Goal: Use online tool/utility: Use online tool/utility

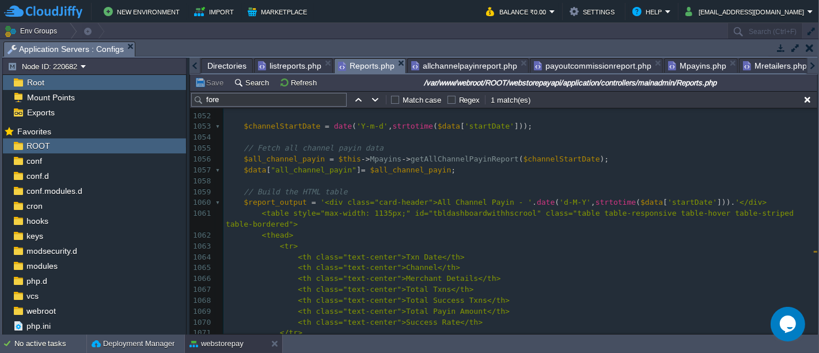
scroll to position [764, 0]
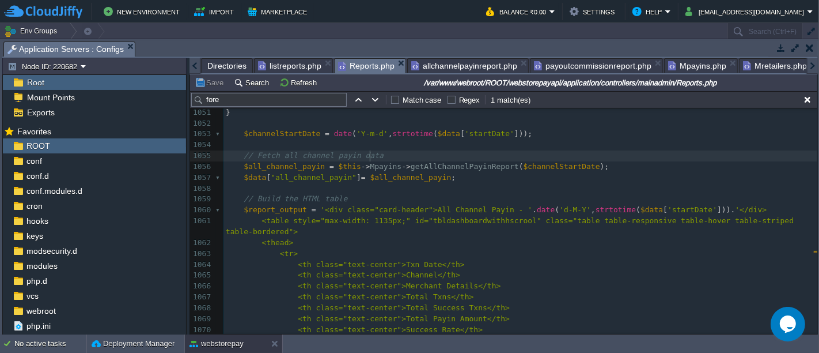
click at [392, 156] on pre "// Fetch all channel payin data" at bounding box center [521, 155] width 594 height 11
click at [299, 144] on pre "​" at bounding box center [521, 144] width 594 height 11
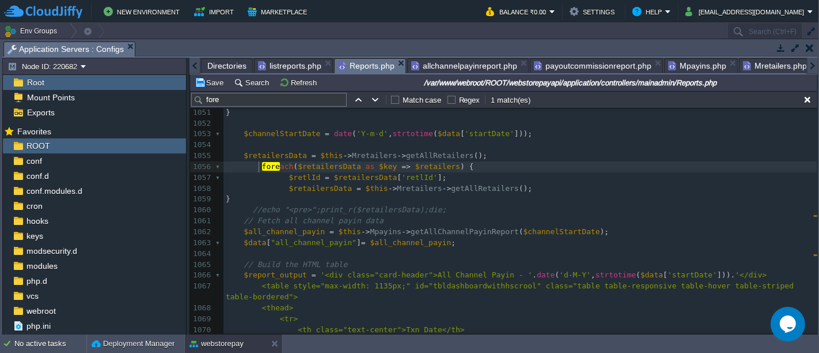
click at [258, 165] on span at bounding box center [244, 166] width 36 height 9
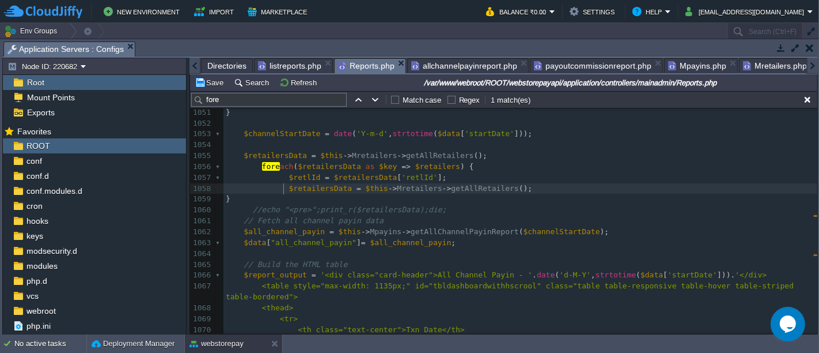
click at [283, 188] on div "xxxxxxxxxx <td class="text-center">' . $row [ ' total_txn ' ]. '</td> 1041 ​ 10…" at bounding box center [521, 259] width 594 height 522
type textarea "$retailersData = $this->Mretailers->getAllRetailers();"
type textarea "//"
click at [402, 229] on span "->" at bounding box center [406, 231] width 9 height 9
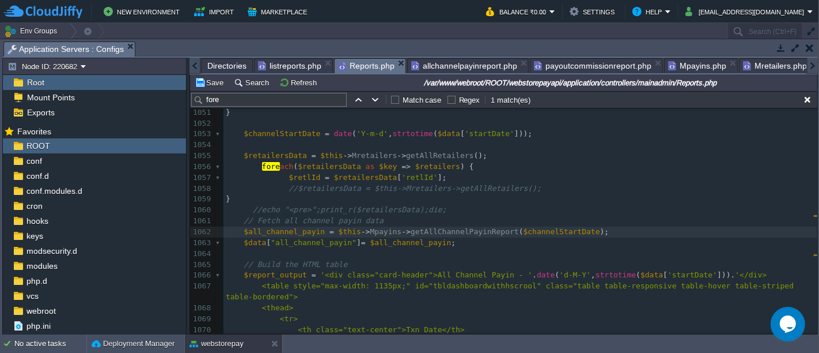
type textarea "getAllChannelPayinReport($channelStartDate); $data["all_channel_payin"] = $all_…"
type textarea "$all_channel_payin = $this->Mpayins->getAllChannelPayinReport($channelStartDate…"
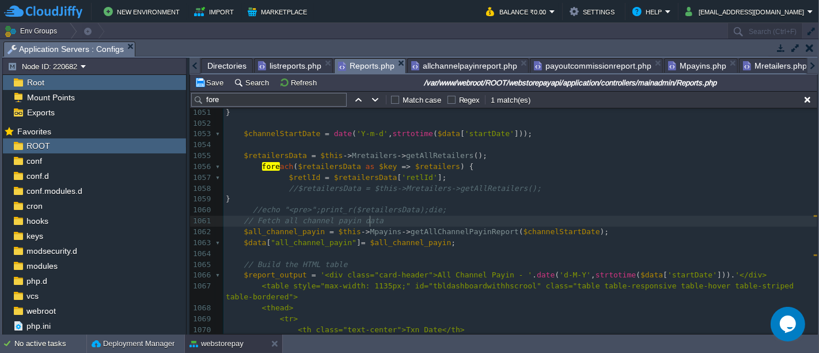
click at [464, 225] on pre "// Fetch all channel payin data" at bounding box center [521, 221] width 594 height 11
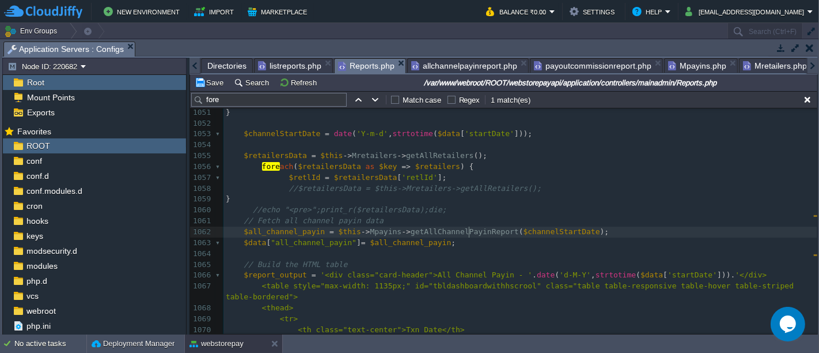
click at [468, 235] on div "xxxxxxxxxx <td class="text-center">' . $row [ ' total_txn ' ]. '</td> 1041 ​ 10…" at bounding box center [521, 259] width 594 height 522
click at [459, 243] on pre "$data [ "all_channel_payin" ] = $all_channel_payin ;" at bounding box center [521, 242] width 594 height 11
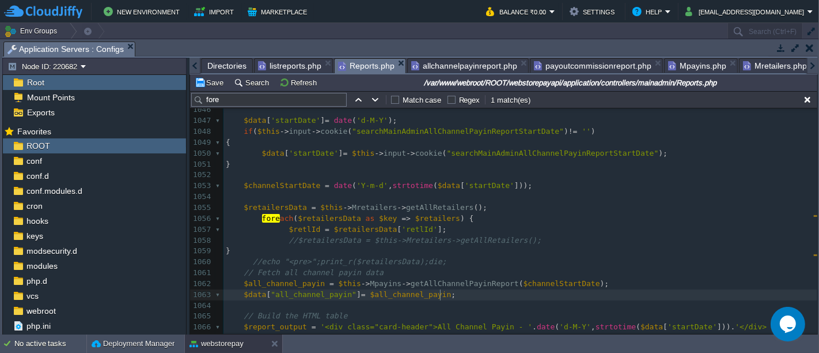
scroll to position [773, 0]
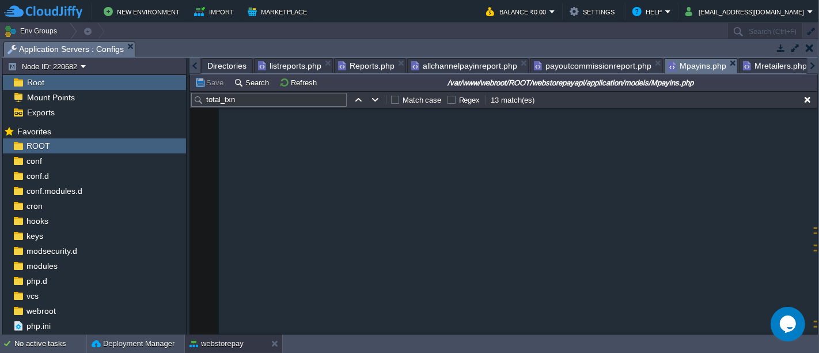
click at [674, 70] on span "Mpayins.php" at bounding box center [697, 66] width 58 height 14
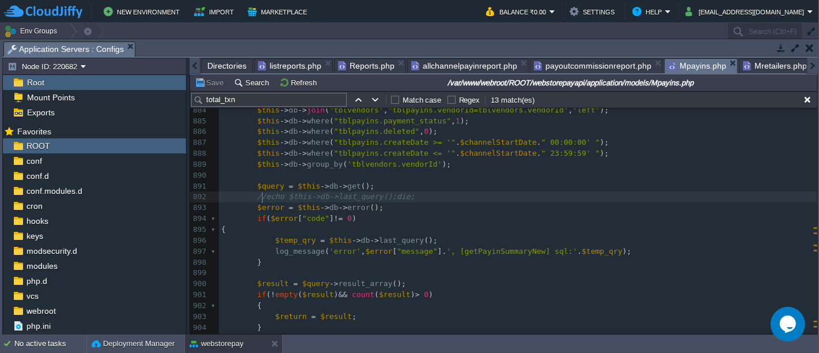
scroll to position [3, 0]
click at [262, 195] on div "xxxxxxxxxx $this -> db -> select ( "(SELECT COUNT(*) as total_txn FROM `tblpayi…" at bounding box center [518, 83] width 599 height 608
click at [211, 77] on button "Save" at bounding box center [211, 82] width 32 height 10
click at [304, 191] on div "xxxxxxxxxx $this -> db -> select ( "(SELECT COUNT(*) as total_txn FROM `tblpayi…" at bounding box center [518, 83] width 599 height 608
click at [212, 83] on button "Save" at bounding box center [211, 82] width 32 height 10
